Goal: Task Accomplishment & Management: Use online tool/utility

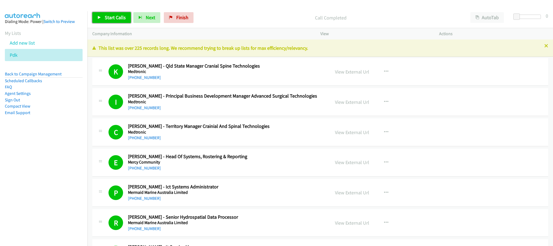
click at [116, 20] on span "Start Calls" at bounding box center [115, 17] width 21 height 6
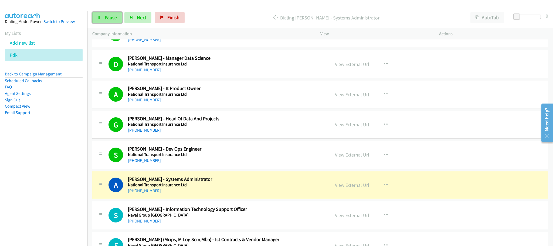
click at [117, 15] on span "Pause" at bounding box center [111, 17] width 12 height 6
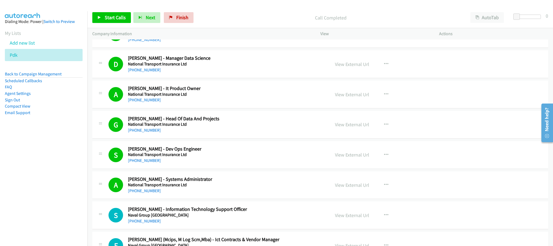
scroll to position [5475, 0]
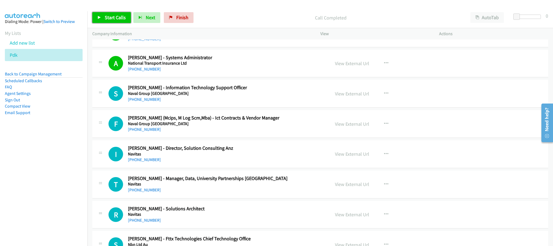
click at [118, 17] on span "Start Calls" at bounding box center [115, 17] width 21 height 6
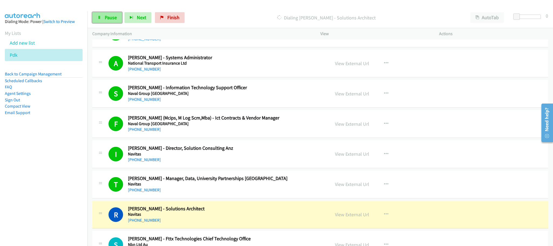
click at [100, 19] on icon at bounding box center [100, 18] width 4 height 4
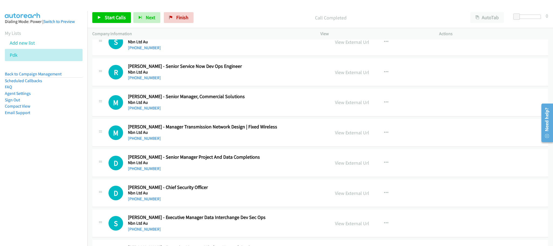
scroll to position [5596, 0]
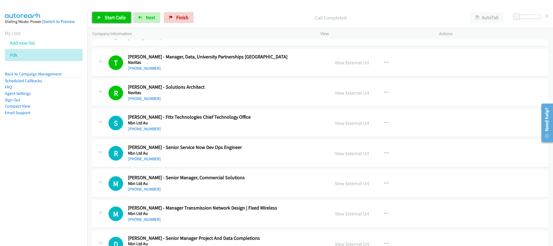
click at [114, 19] on span "Start Calls" at bounding box center [115, 17] width 21 height 6
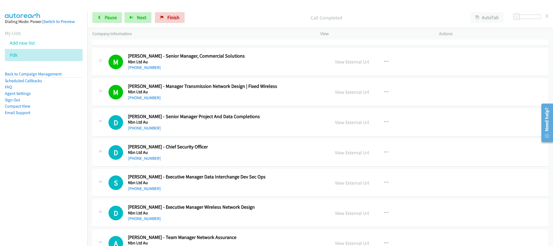
scroll to position [5758, 0]
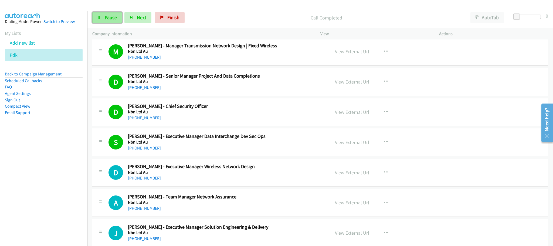
click at [110, 17] on span "Pause" at bounding box center [111, 17] width 12 height 6
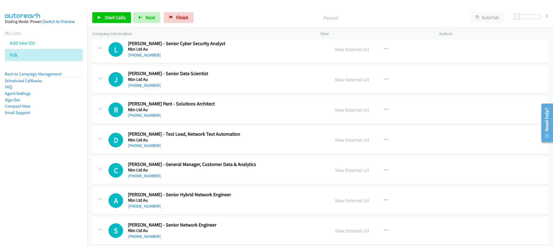
scroll to position [6204, 0]
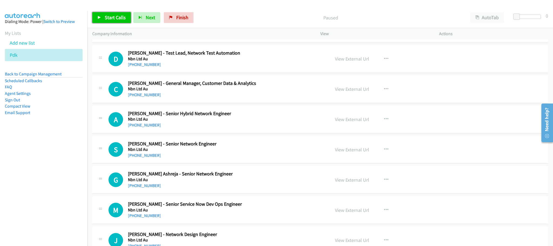
click at [120, 18] on span "Start Calls" at bounding box center [115, 17] width 21 height 6
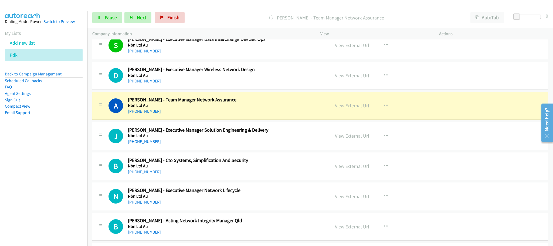
scroll to position [5880, 0]
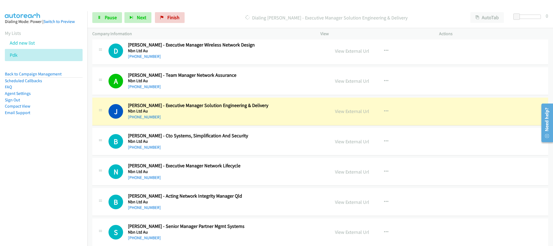
drag, startPoint x: 347, startPoint y: 136, endPoint x: 331, endPoint y: 140, distance: 15.9
click at [356, 114] on link "View External Url" at bounding box center [352, 111] width 34 height 6
click at [115, 15] on span "Pause" at bounding box center [111, 17] width 12 height 6
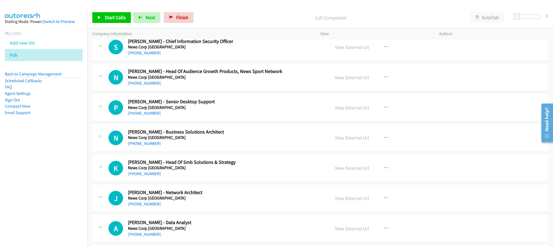
scroll to position [7298, 0]
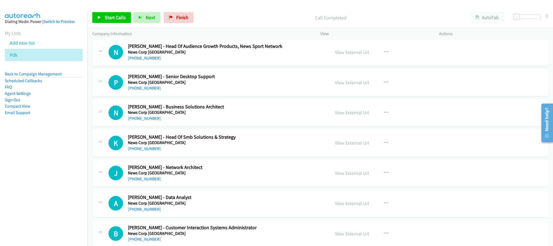
click at [56, 123] on aside "Dialing Mode: Power | Switch to Preview My Lists Add new list Pdk Back to Campa…" at bounding box center [44, 75] width 88 height 129
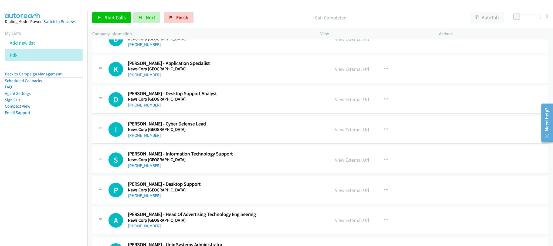
scroll to position [7906, 0]
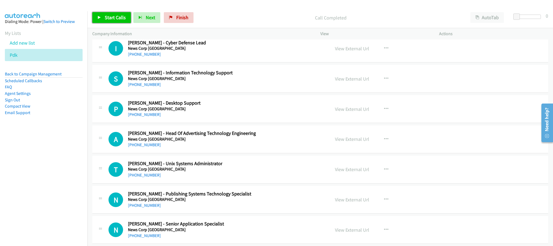
click at [110, 14] on link "Start Calls" at bounding box center [111, 17] width 39 height 11
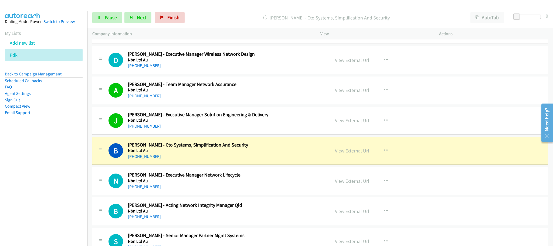
scroll to position [5880, 0]
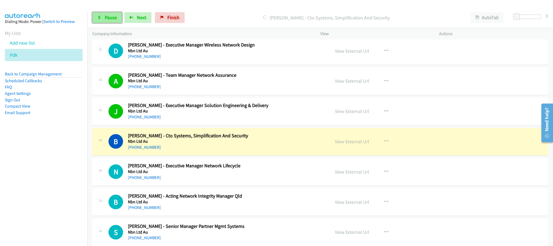
click at [114, 15] on span "Pause" at bounding box center [111, 17] width 12 height 6
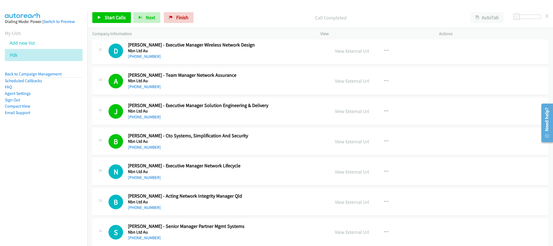
click at [50, 140] on nav "Dialing Mode: Power | Switch to Preview My Lists Add new list Pdk Back to Campa…" at bounding box center [44, 134] width 88 height 246
click at [116, 16] on span "Start Calls" at bounding box center [115, 17] width 21 height 6
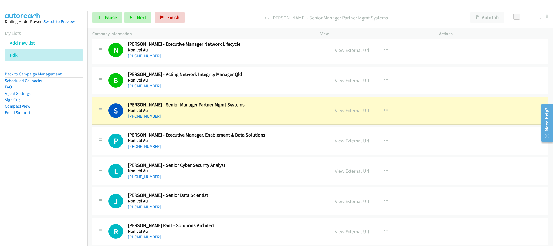
scroll to position [6042, 0]
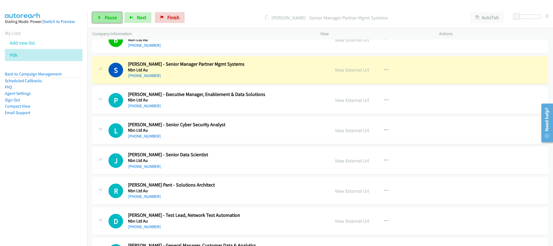
click at [106, 15] on span "Pause" at bounding box center [111, 17] width 12 height 6
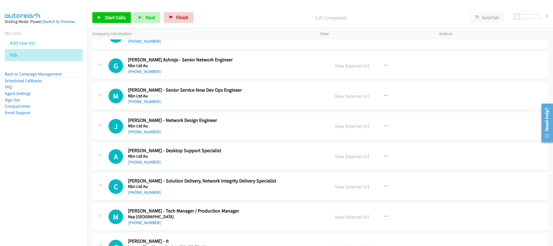
scroll to position [6366, 0]
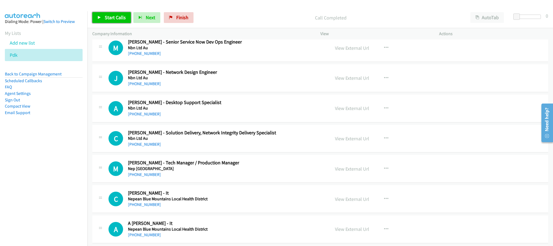
click at [116, 22] on link "Start Calls" at bounding box center [111, 17] width 39 height 11
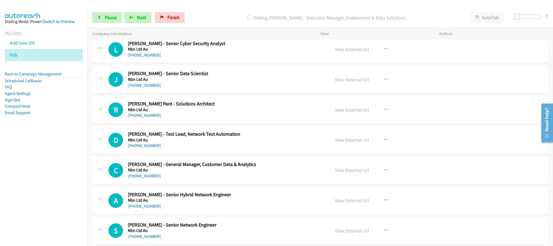
scroll to position [6083, 0]
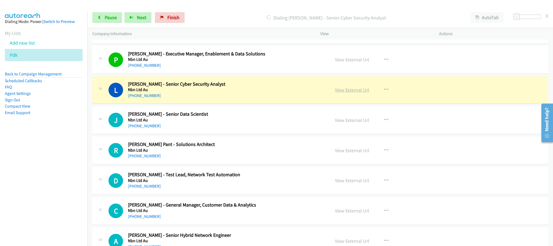
click at [338, 93] on link "View External Url" at bounding box center [352, 90] width 34 height 6
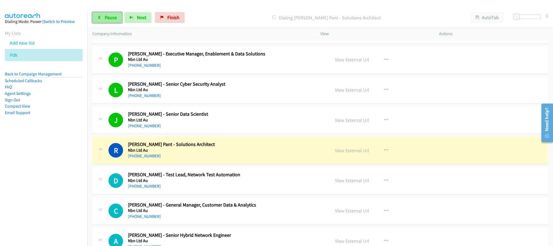
click at [107, 17] on span "Pause" at bounding box center [111, 17] width 12 height 6
